Goal: Task Accomplishment & Management: Manage account settings

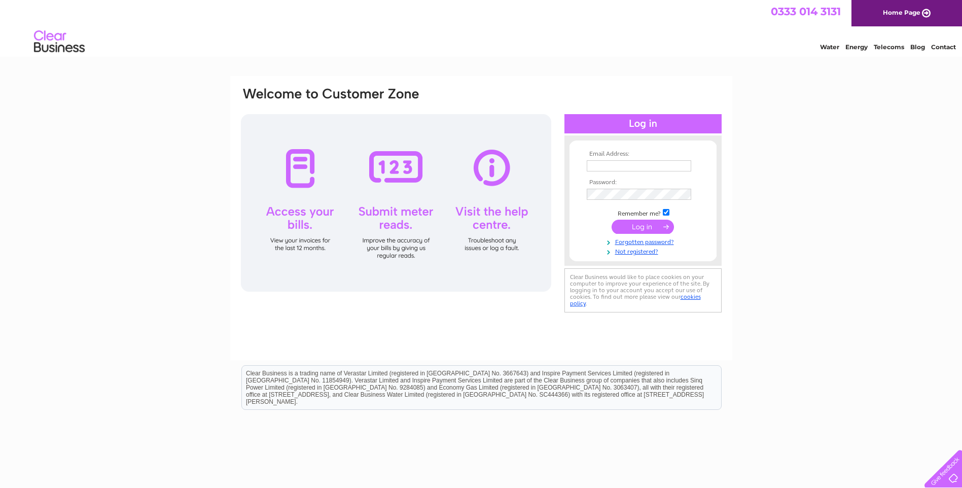
type input "[EMAIL_ADDRESS][DOMAIN_NAME]"
click at [625, 226] on input "submit" at bounding box center [642, 226] width 62 height 14
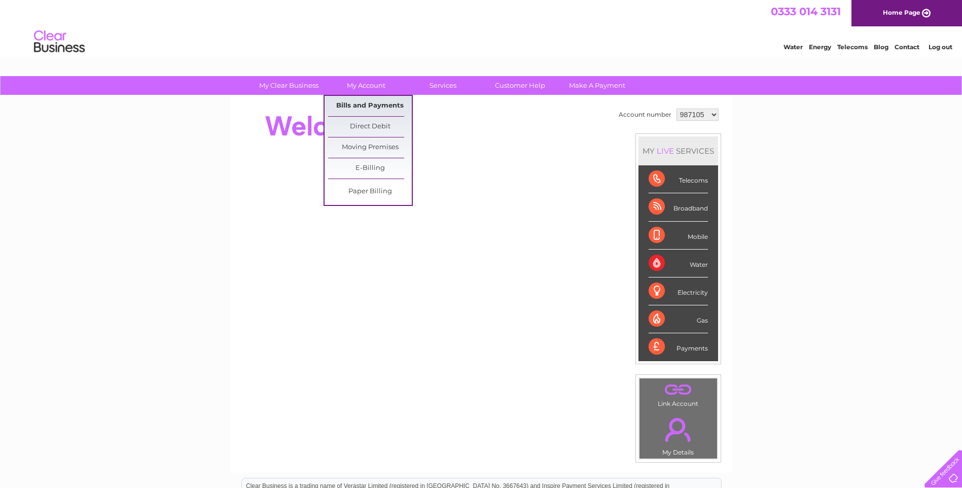
click at [376, 103] on link "Bills and Payments" at bounding box center [370, 106] width 84 height 20
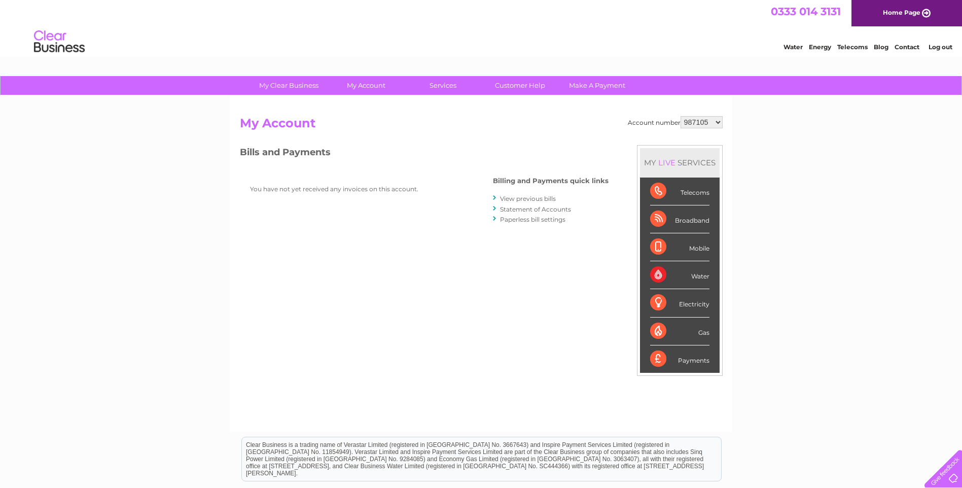
click at [718, 120] on select "987105 1104106" at bounding box center [701, 122] width 42 height 12
select select "1104106"
click at [681, 116] on select "987105 1104106" at bounding box center [701, 122] width 42 height 12
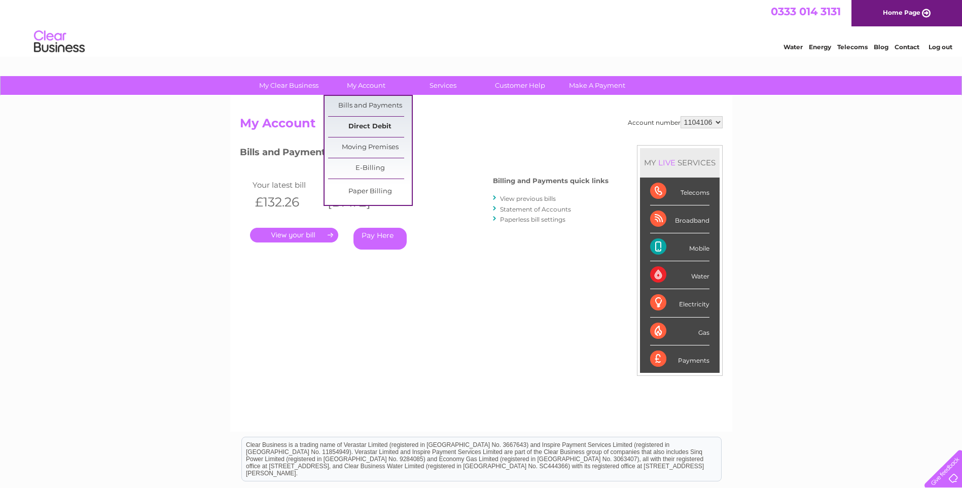
click at [356, 128] on link "Direct Debit" at bounding box center [370, 127] width 84 height 20
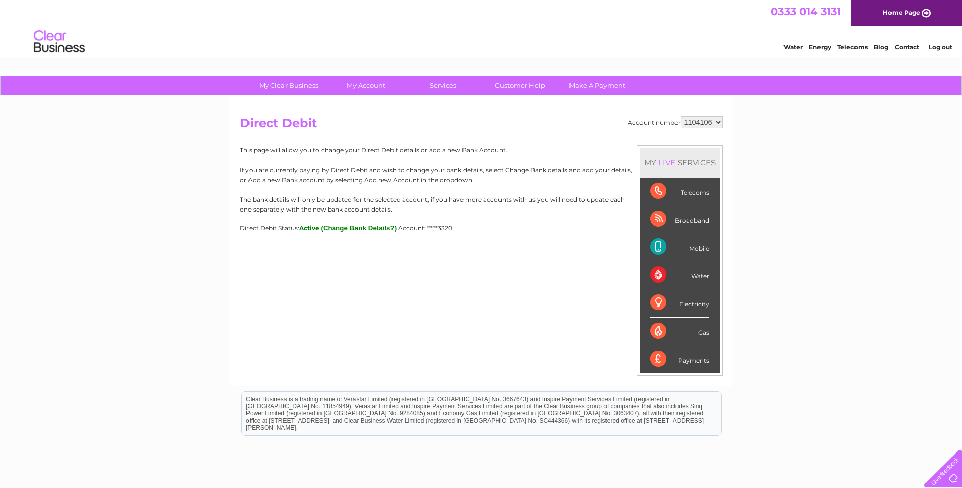
click at [338, 226] on button "(Change Bank Details?)" at bounding box center [359, 228] width 76 height 8
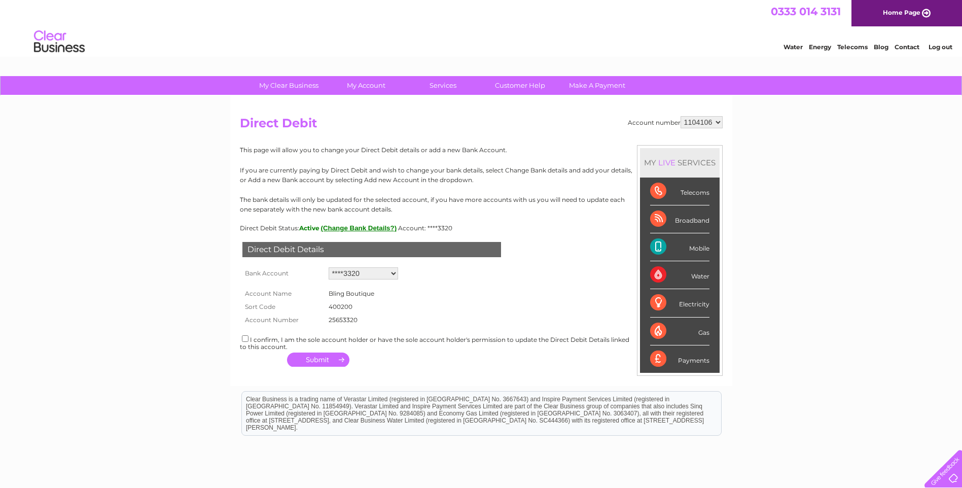
click at [243, 340] on input "checkbox" at bounding box center [245, 338] width 7 height 7
checkbox input "true"
click at [342, 357] on button "button" at bounding box center [318, 359] width 62 height 14
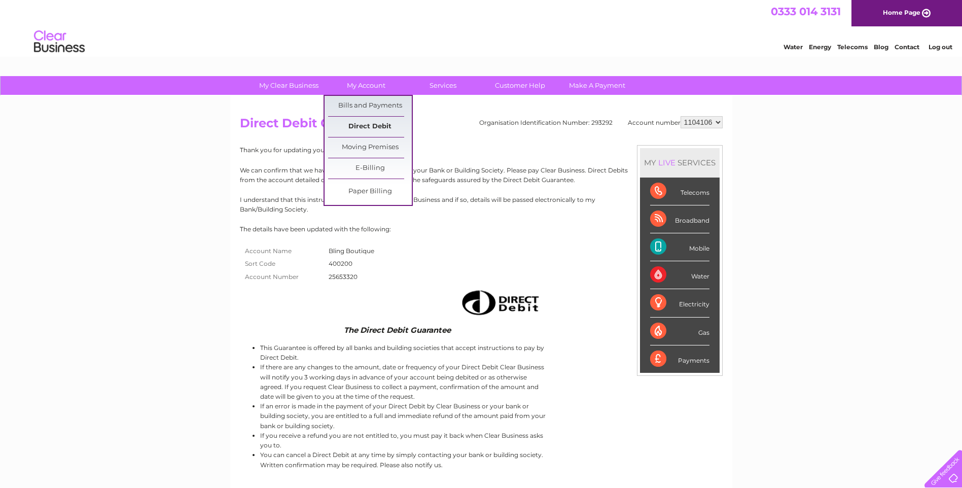
click at [367, 124] on link "Direct Debit" at bounding box center [370, 127] width 84 height 20
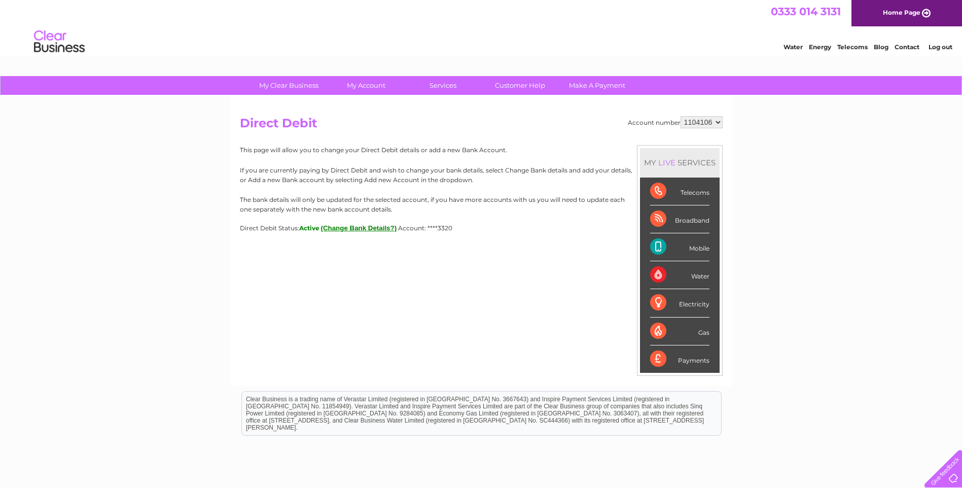
click at [719, 121] on select "987105 1104106" at bounding box center [701, 122] width 42 height 12
click at [380, 228] on button "(Change Bank Details?)" at bounding box center [359, 228] width 76 height 8
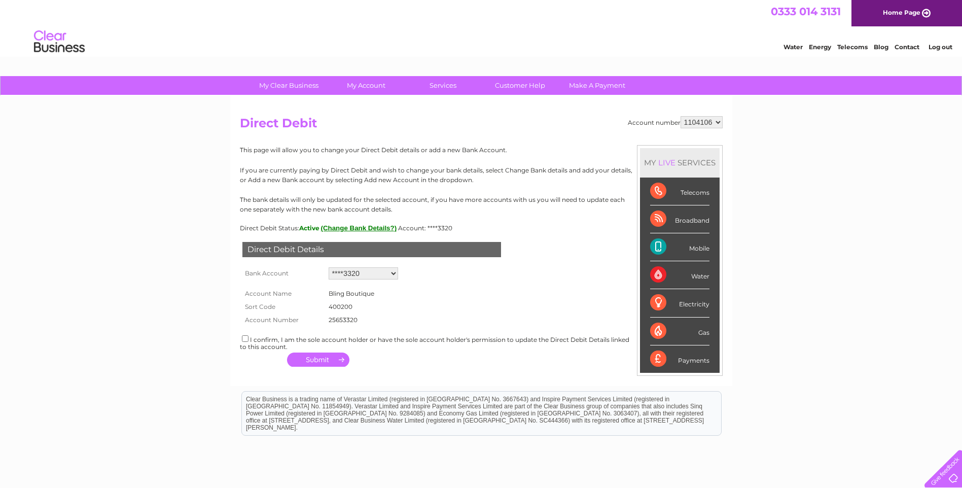
click at [390, 273] on select "Add new account ****3320" at bounding box center [362, 273] width 69 height 12
select select "0"
click at [328, 267] on select "Add new account ****3320" at bounding box center [362, 273] width 69 height 12
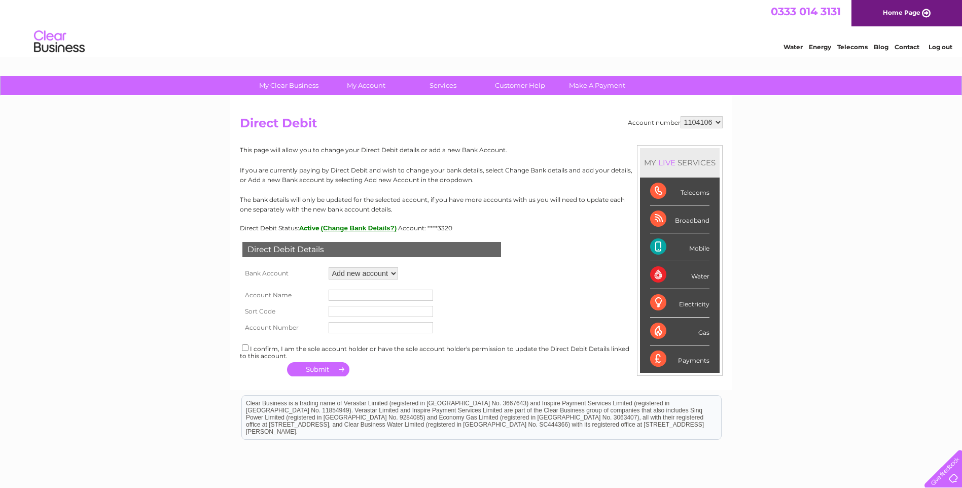
click at [341, 296] on input "text" at bounding box center [380, 294] width 104 height 11
type input "m"
type input "Mark Dolmahoy"
click at [345, 313] on input "text" at bounding box center [380, 311] width 104 height 11
click at [336, 312] on input "040003" at bounding box center [380, 311] width 104 height 11
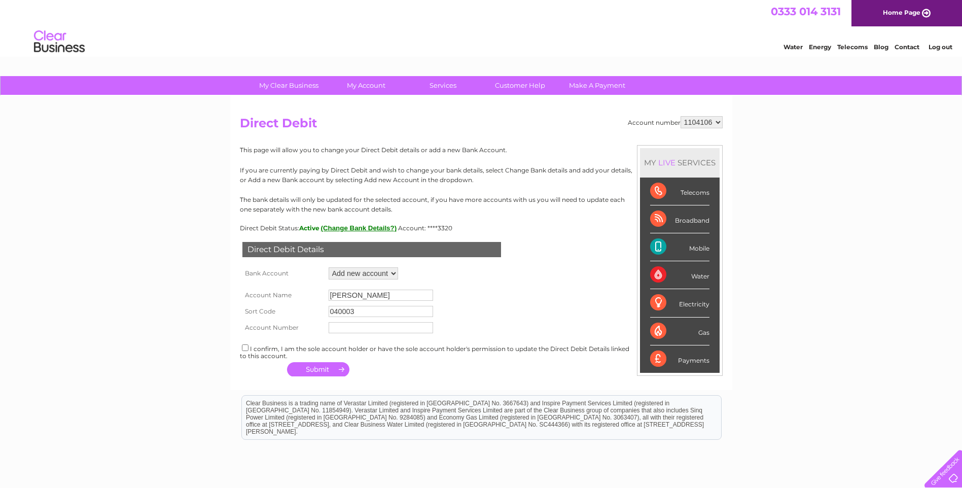
click at [339, 312] on input "040003" at bounding box center [380, 311] width 104 height 11
drag, startPoint x: 349, startPoint y: 309, endPoint x: 353, endPoint y: 319, distance: 10.9
click at [349, 309] on input "04-0003" at bounding box center [380, 311] width 104 height 11
type input "04-00-03"
click at [354, 328] on input "text" at bounding box center [380, 327] width 104 height 11
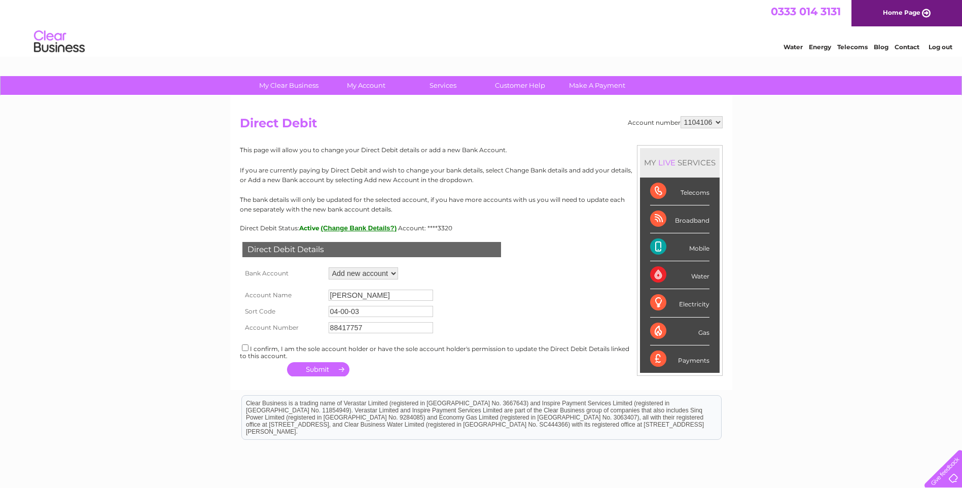
type input "88417757"
click at [245, 346] on input "checkbox" at bounding box center [245, 347] width 7 height 7
checkbox input "true"
click at [322, 369] on button "button" at bounding box center [318, 369] width 62 height 14
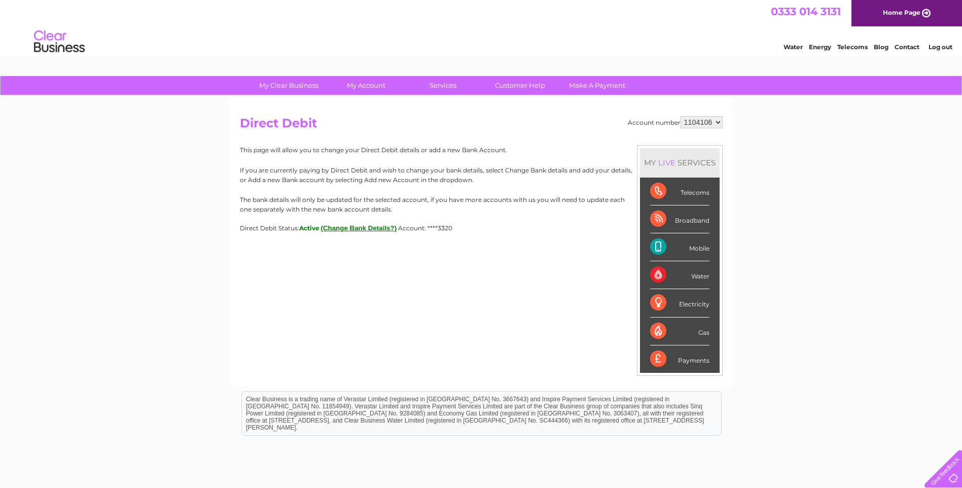
click at [363, 225] on button "(Change Bank Details?)" at bounding box center [359, 228] width 76 height 8
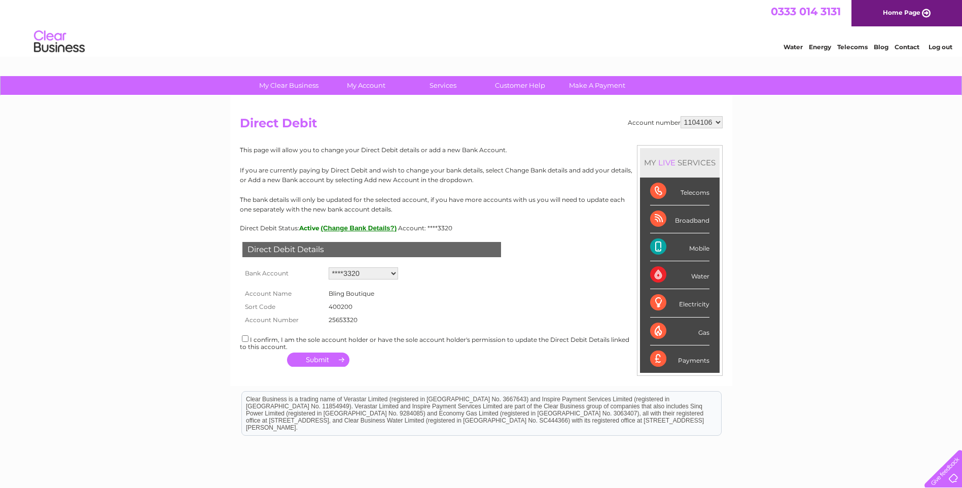
click at [392, 274] on select "Add new account ****3320" at bounding box center [362, 273] width 69 height 12
select select "0"
click at [328, 267] on select "Add new account ****3320" at bounding box center [362, 273] width 69 height 12
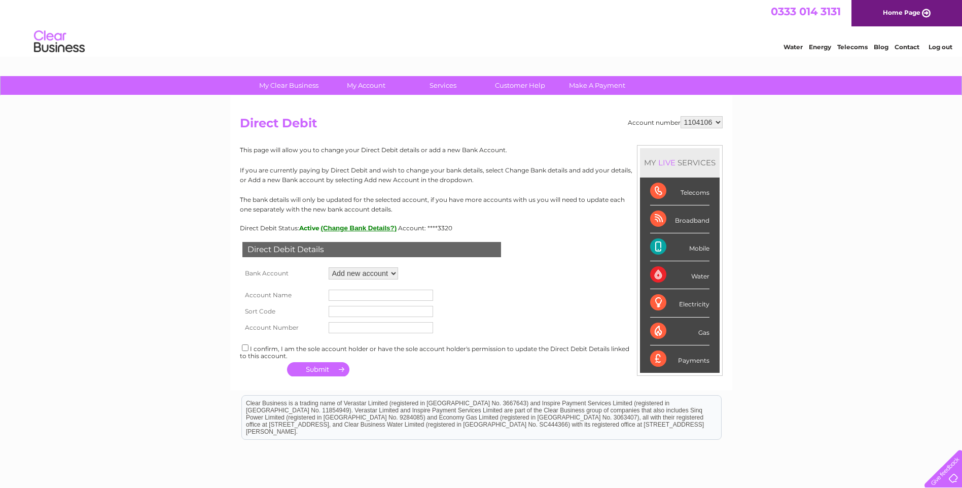
click at [356, 290] on input "text" at bounding box center [380, 294] width 104 height 11
type input "Mark Dolmahoy"
type input "04-00-03"
type input "88417757"
click at [245, 350] on input "checkbox" at bounding box center [245, 347] width 7 height 7
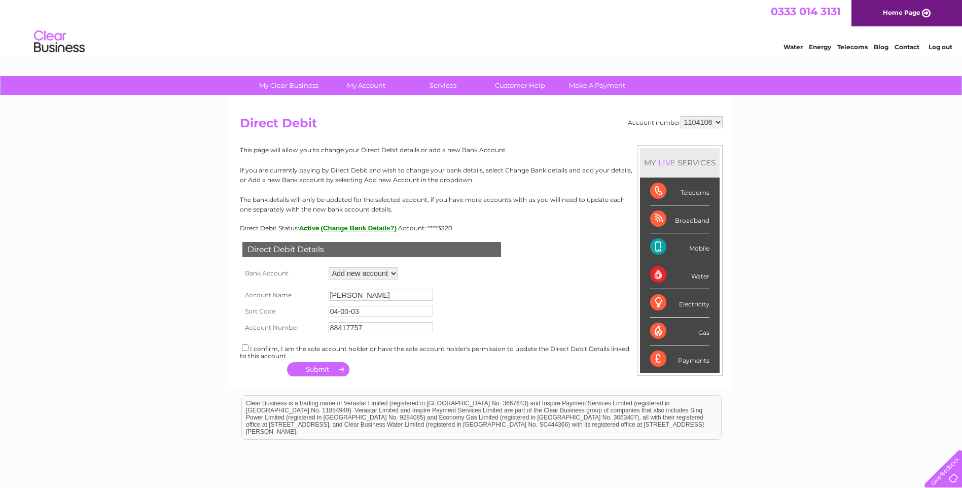
checkbox input "true"
click at [319, 369] on button "button" at bounding box center [318, 369] width 62 height 14
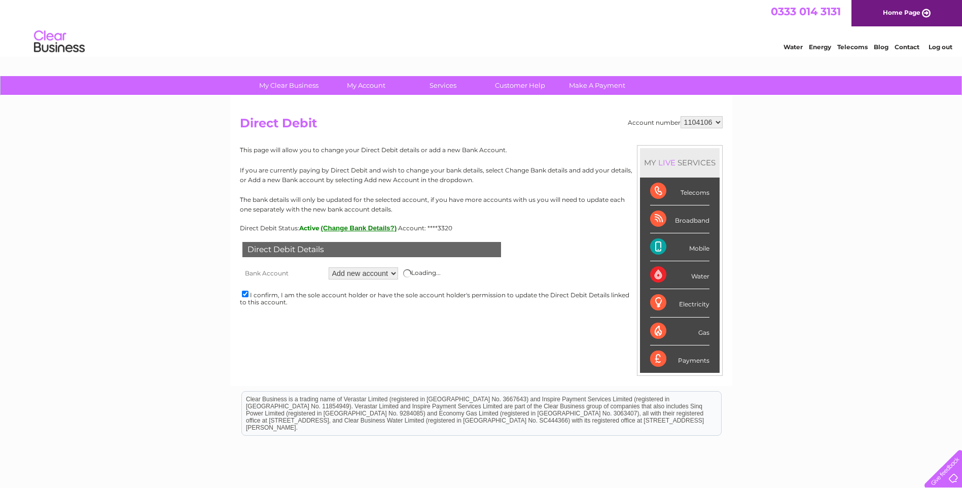
click at [943, 475] on div at bounding box center [941, 467] width 42 height 42
click at [910, 48] on link "Contact" at bounding box center [906, 47] width 25 height 8
click at [891, 18] on link "Home Page" at bounding box center [906, 13] width 111 height 26
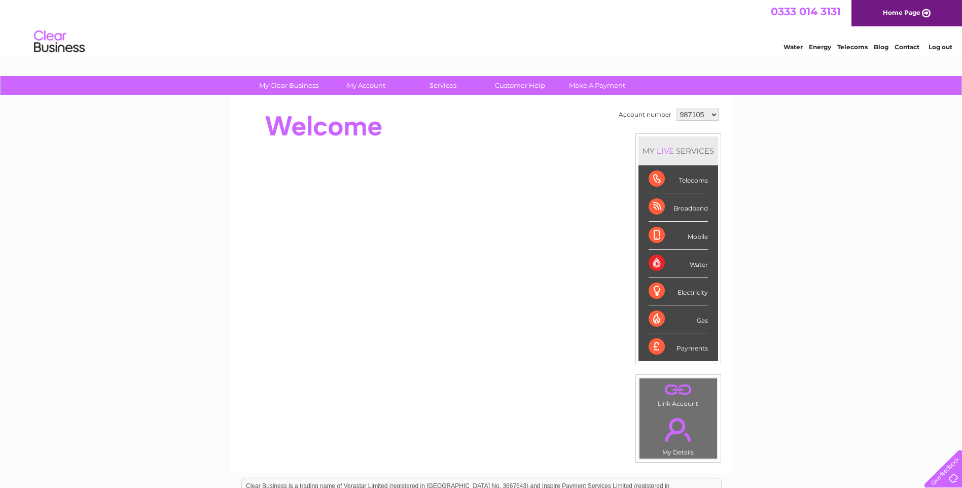
click at [713, 114] on select "987105 1104106" at bounding box center [697, 114] width 42 height 12
select select "1104106"
click at [676, 108] on select "987105 1104106" at bounding box center [697, 114] width 42 height 12
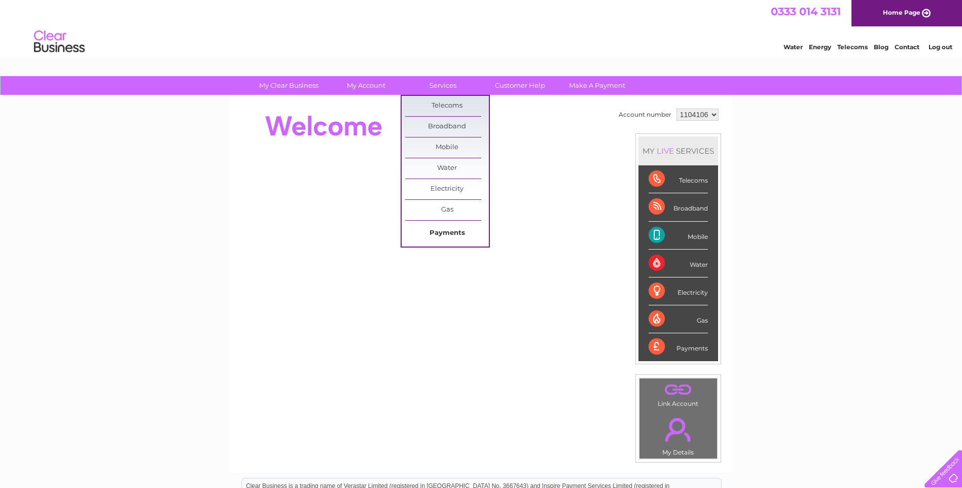
click at [444, 231] on link "Payments" at bounding box center [447, 233] width 84 height 20
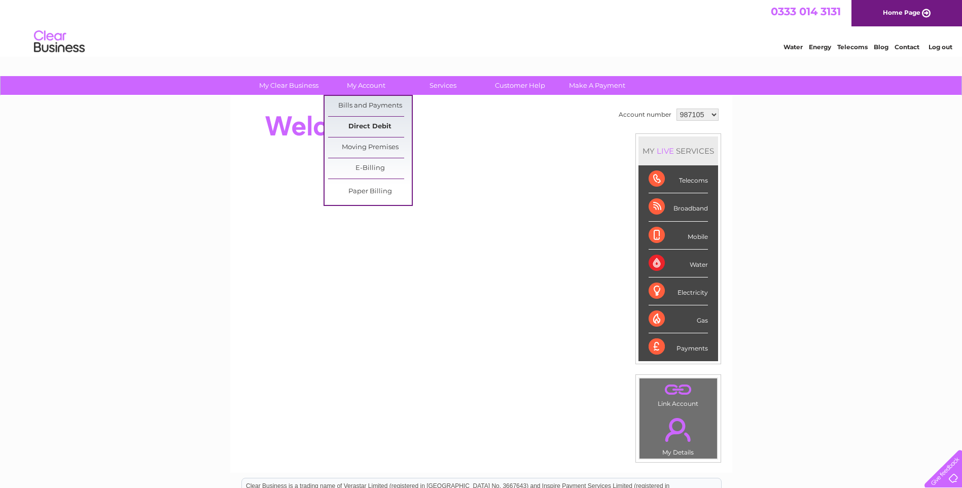
click at [354, 124] on link "Direct Debit" at bounding box center [370, 127] width 84 height 20
